Goal: Check status: Check status

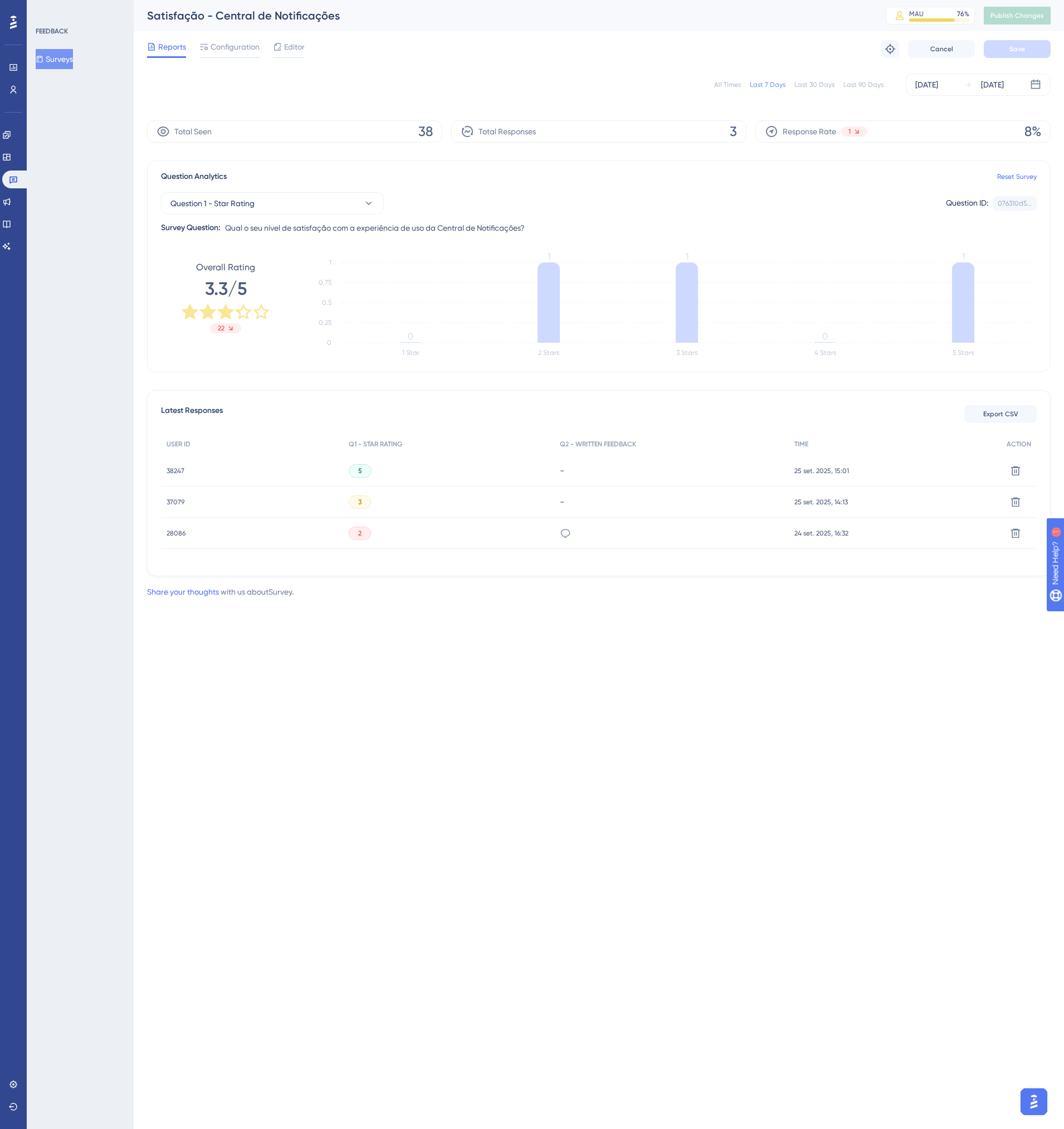
click at [732, 89] on div "All Times Last 7 Days Last 30 Days Last 90 Days Sep 24 2025 Sep 30 2025" at bounding box center [600, 84] width 904 height 22
click at [732, 79] on div "All Times Last 7 Days Last 30 Days Last 90 Days Sep 24 2025 Sep 30 2025" at bounding box center [600, 84] width 904 height 22
click at [730, 85] on div "All Times" at bounding box center [728, 84] width 27 height 9
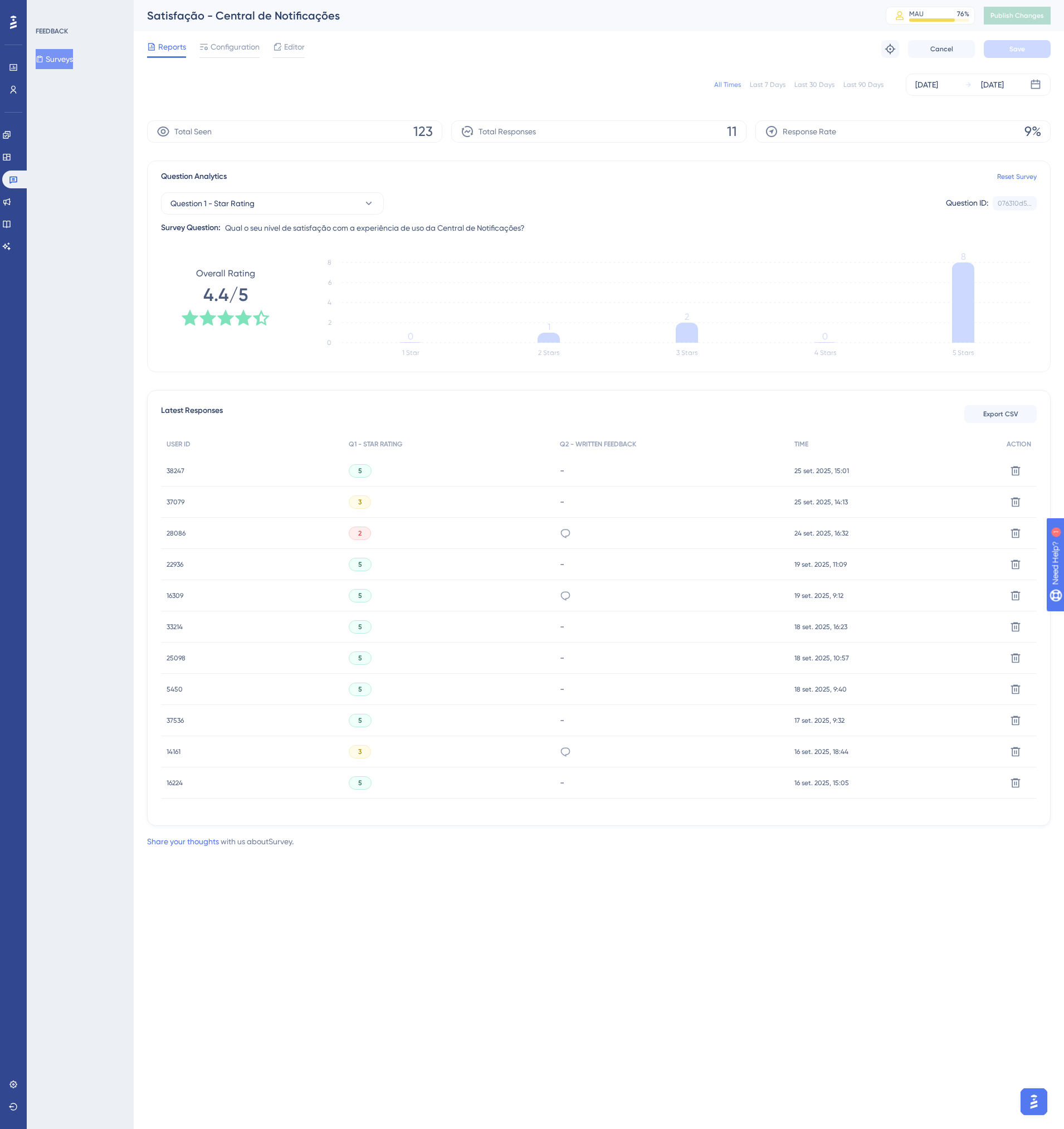
click at [173, 473] on span "38247" at bounding box center [175, 470] width 18 height 9
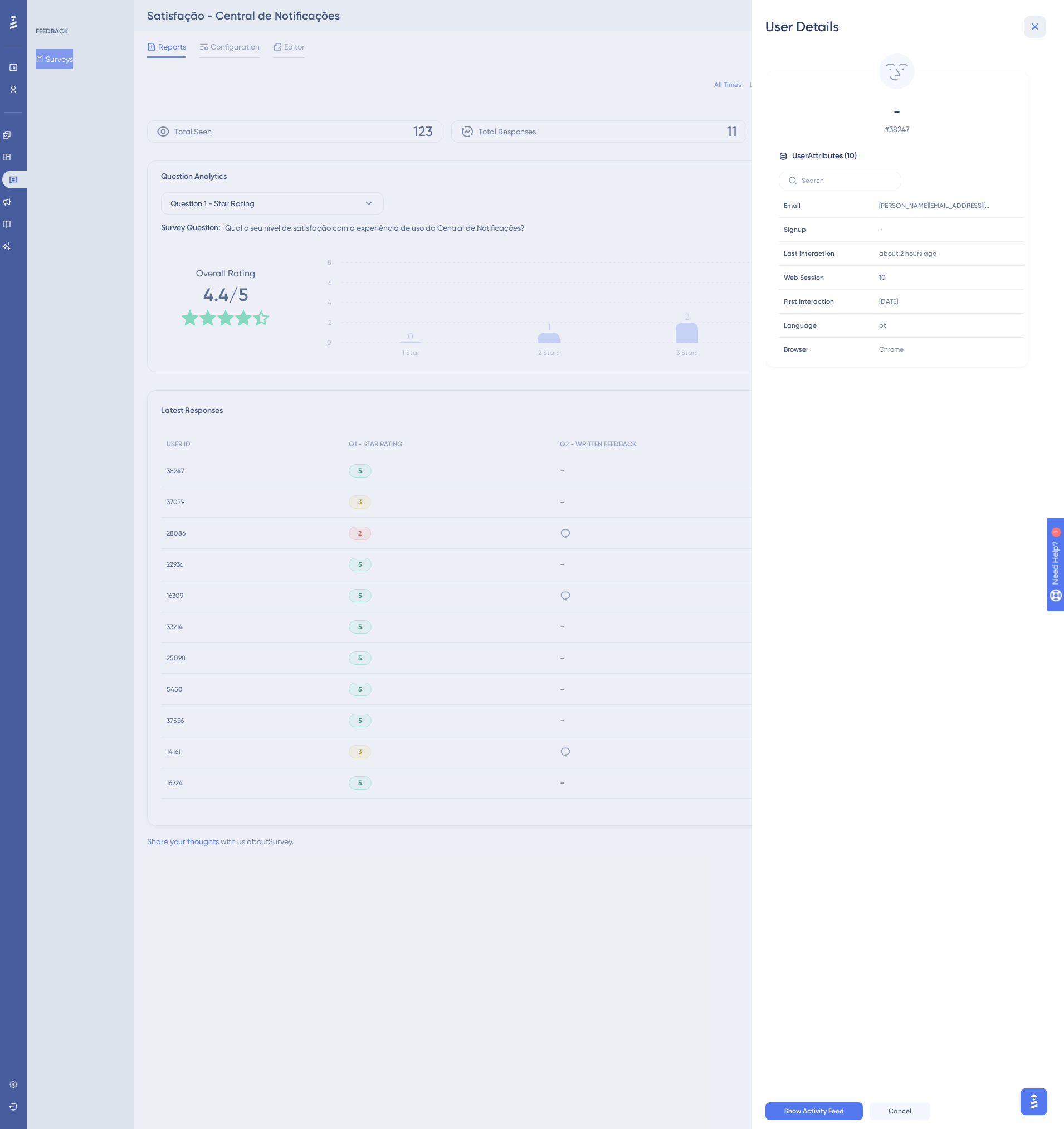
click at [1034, 23] on icon at bounding box center [1035, 27] width 13 height 13
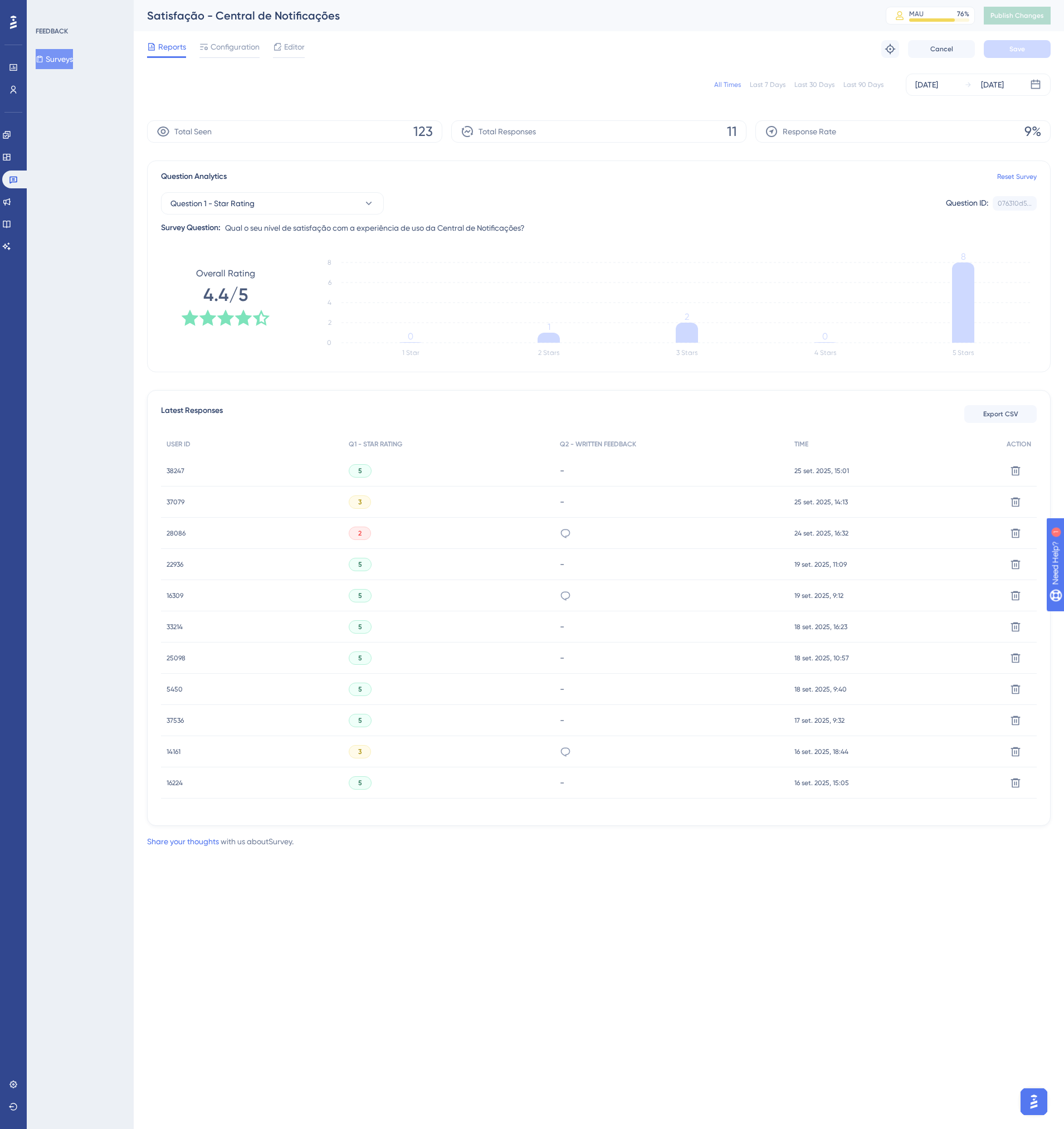
click at [180, 504] on span "37079" at bounding box center [175, 502] width 18 height 9
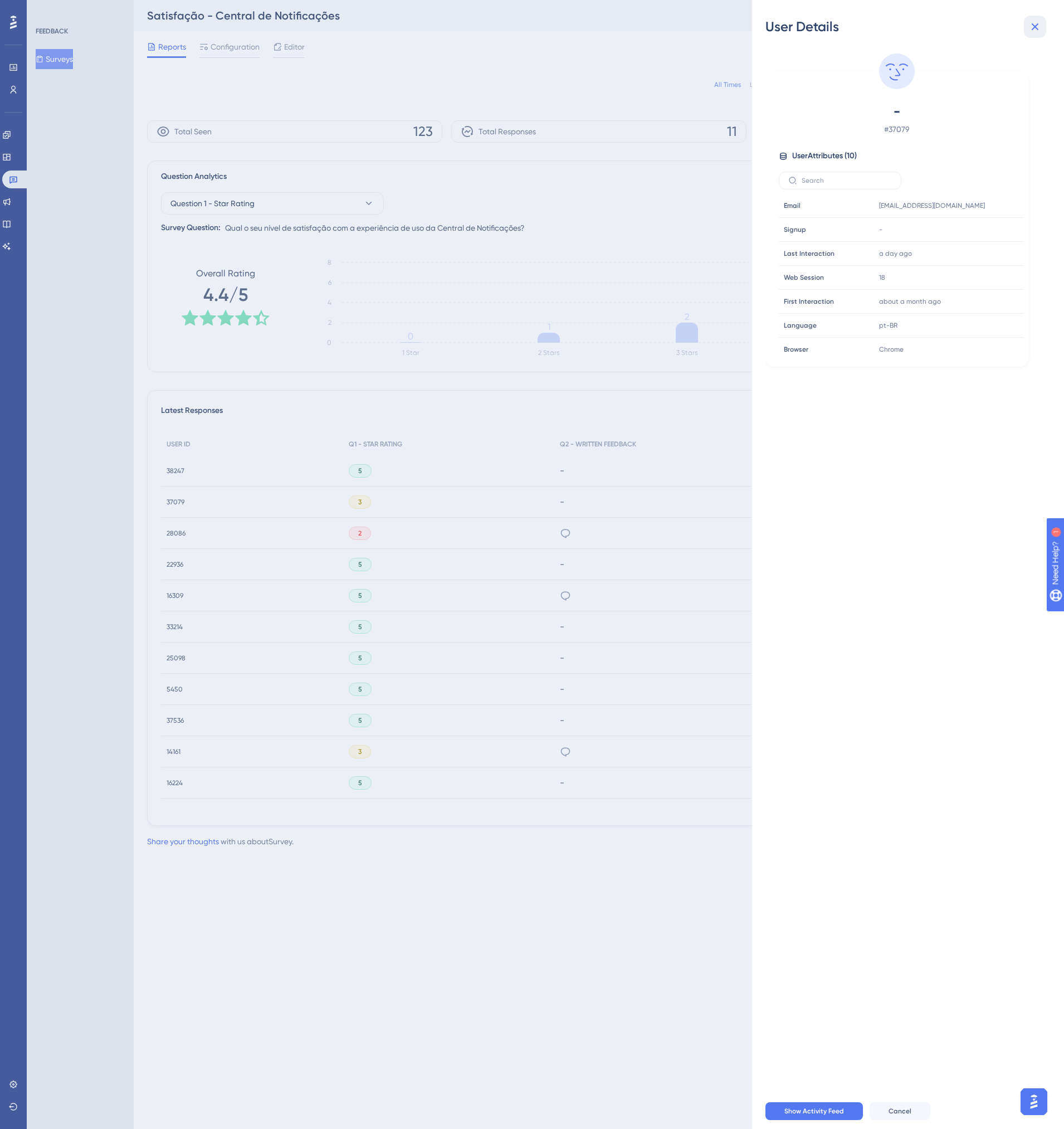
click at [1028, 19] on button at bounding box center [1034, 26] width 22 height 22
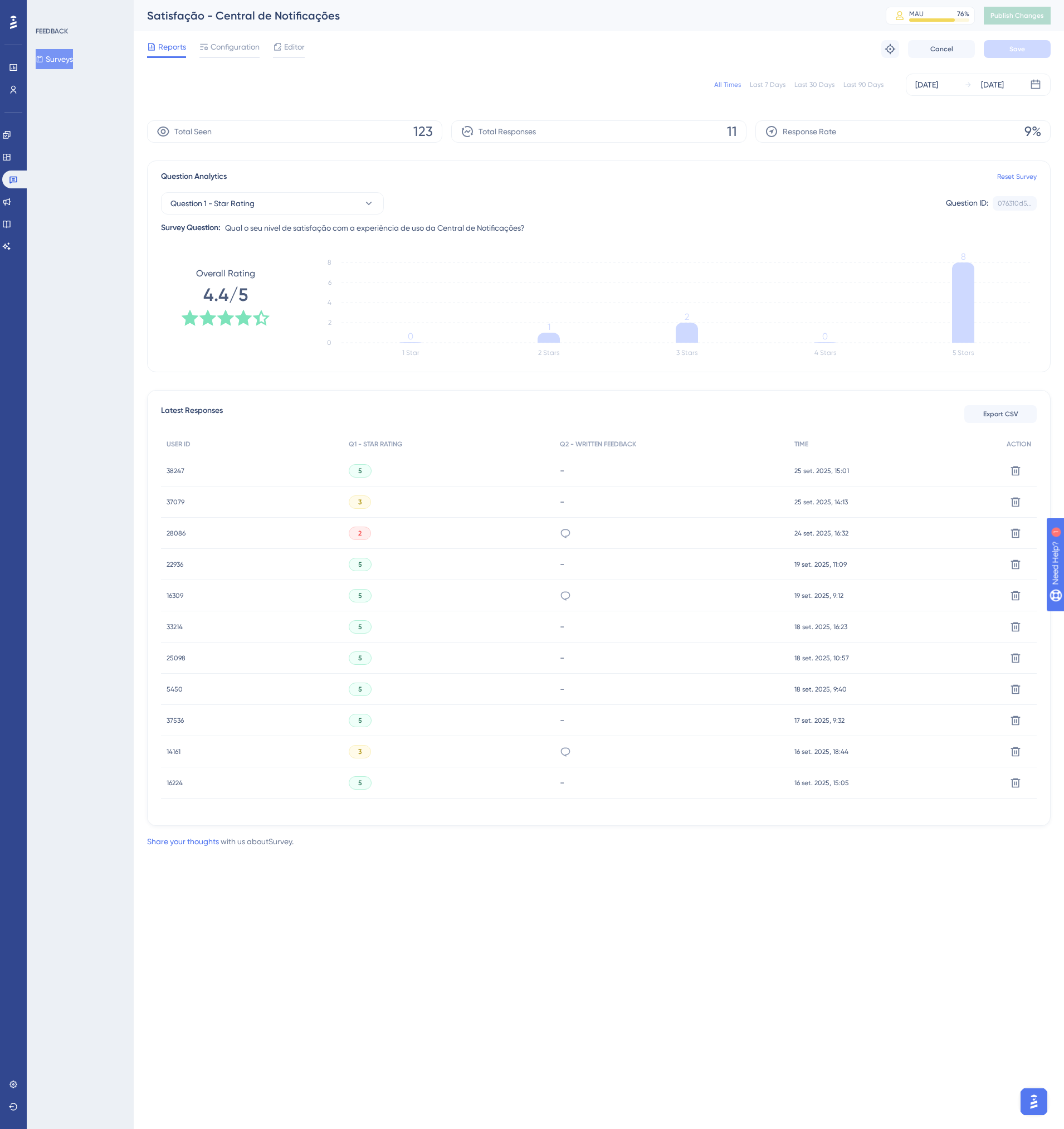
click at [176, 531] on span "28086" at bounding box center [176, 533] width 19 height 9
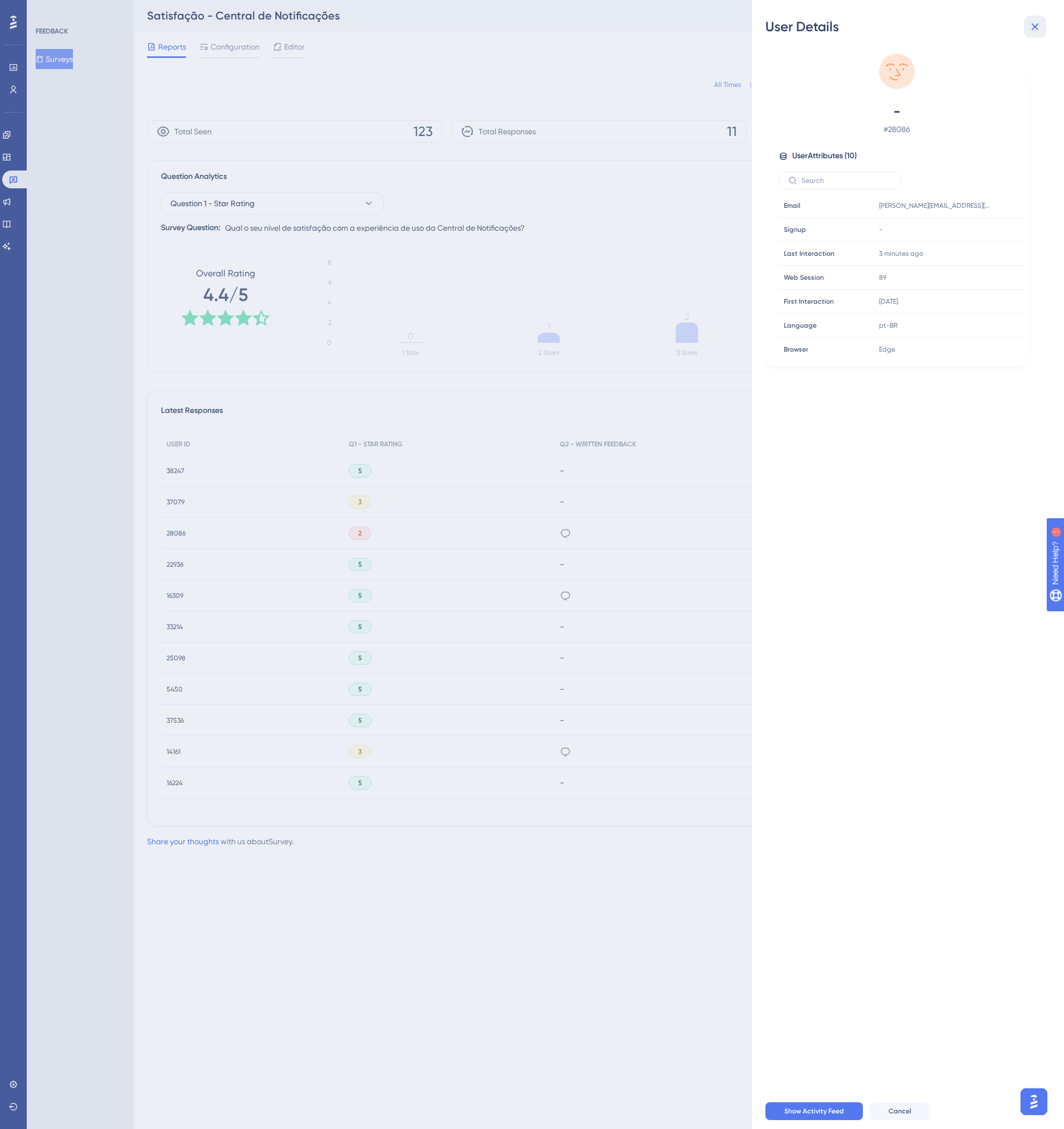
click at [1038, 24] on icon at bounding box center [1035, 28] width 8 height 8
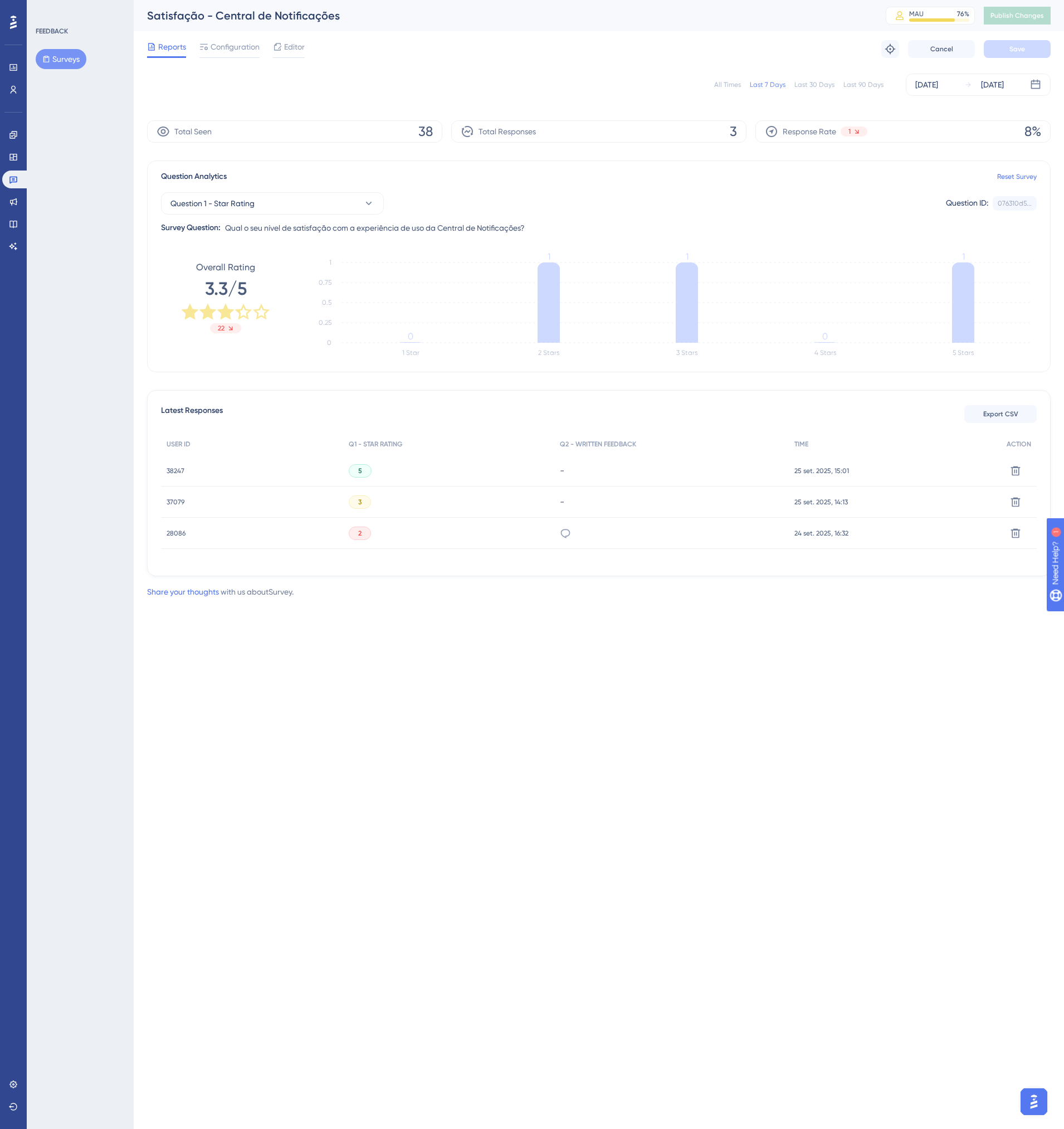
click at [722, 82] on div "All Times" at bounding box center [728, 84] width 27 height 9
